Goal: Navigation & Orientation: Find specific page/section

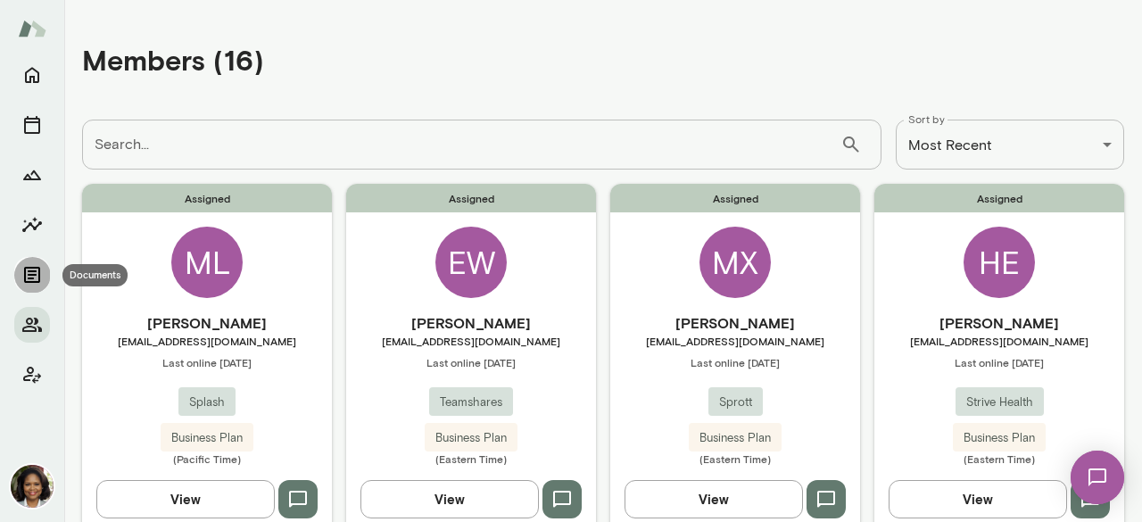
click at [35, 275] on icon "Documents" at bounding box center [32, 275] width 16 height 16
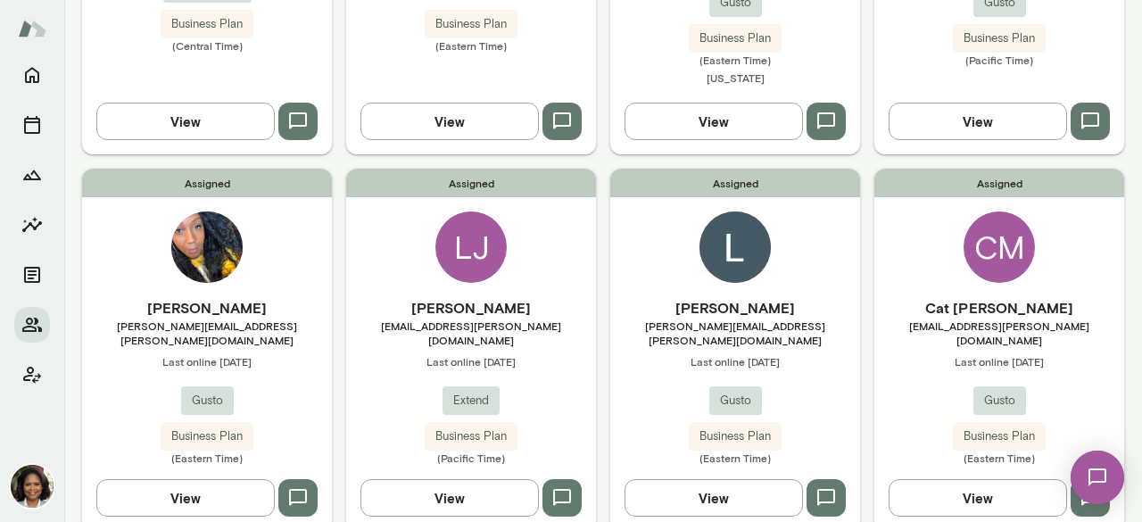
scroll to position [803, 0]
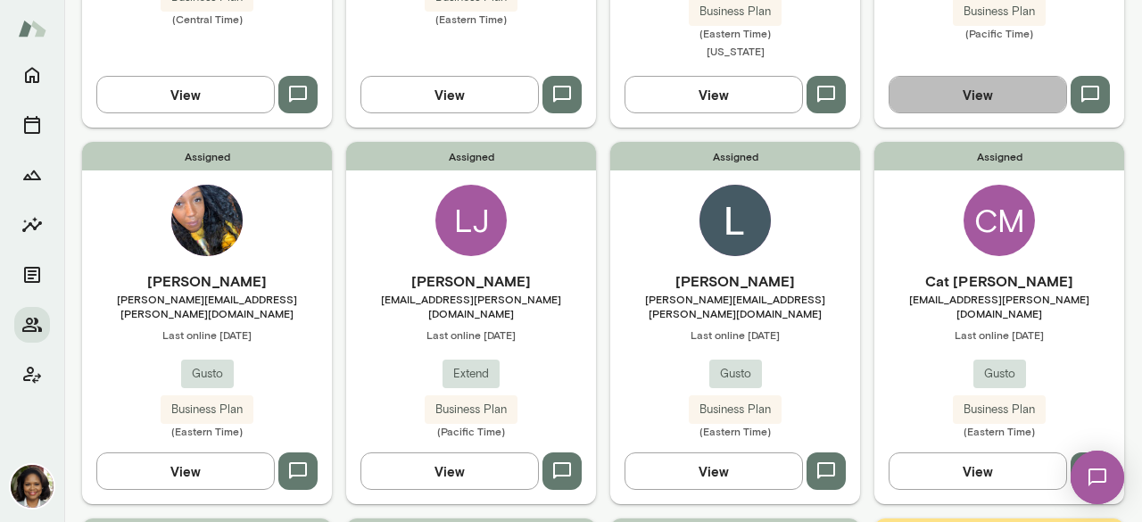
click at [973, 83] on button "View" at bounding box center [978, 94] width 178 height 37
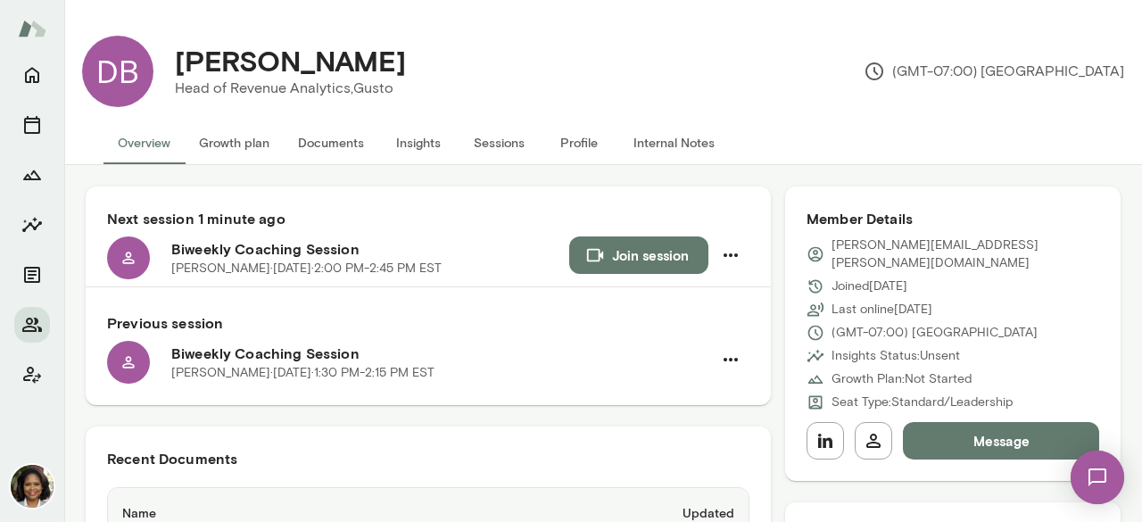
click at [335, 142] on button "Documents" at bounding box center [331, 142] width 95 height 43
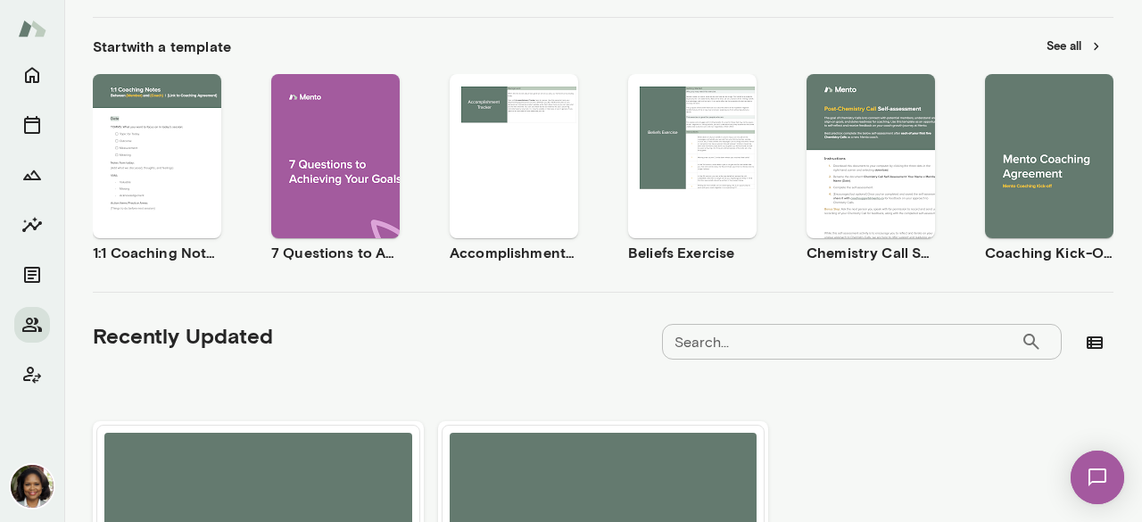
scroll to position [517, 0]
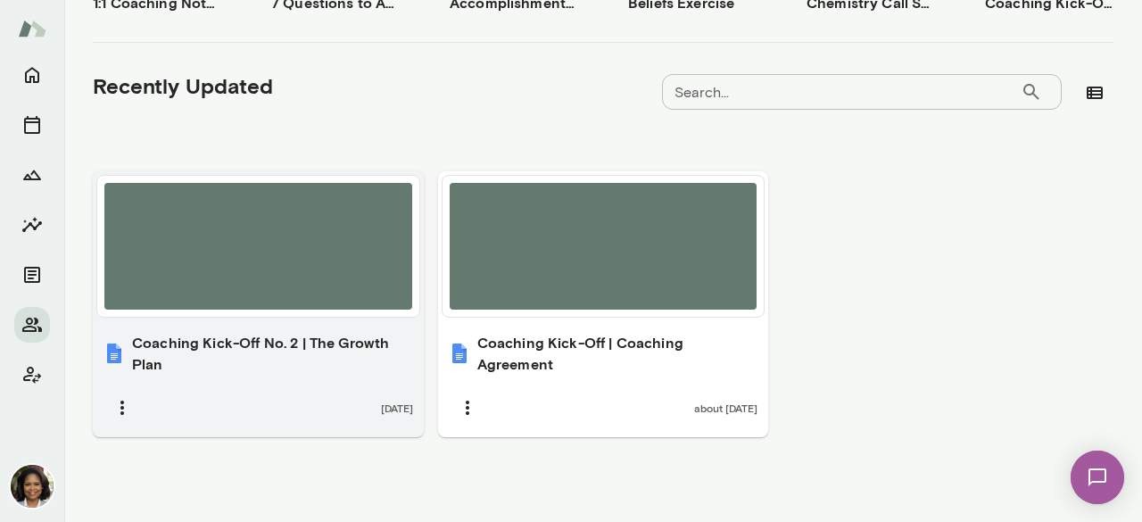
click at [261, 354] on h6 "Coaching Kick-Off No. 2 | The Growth Plan" at bounding box center [272, 353] width 281 height 43
